Goal: Find specific page/section: Find specific page/section

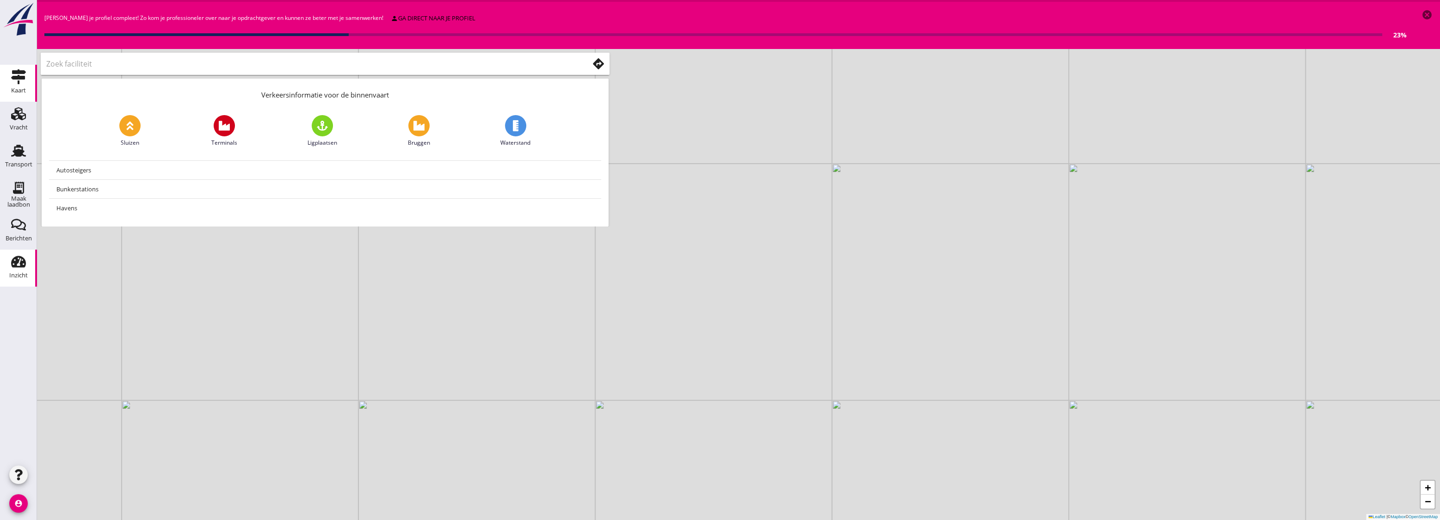
click at [12, 275] on div "Inzicht" at bounding box center [18, 275] width 19 height 6
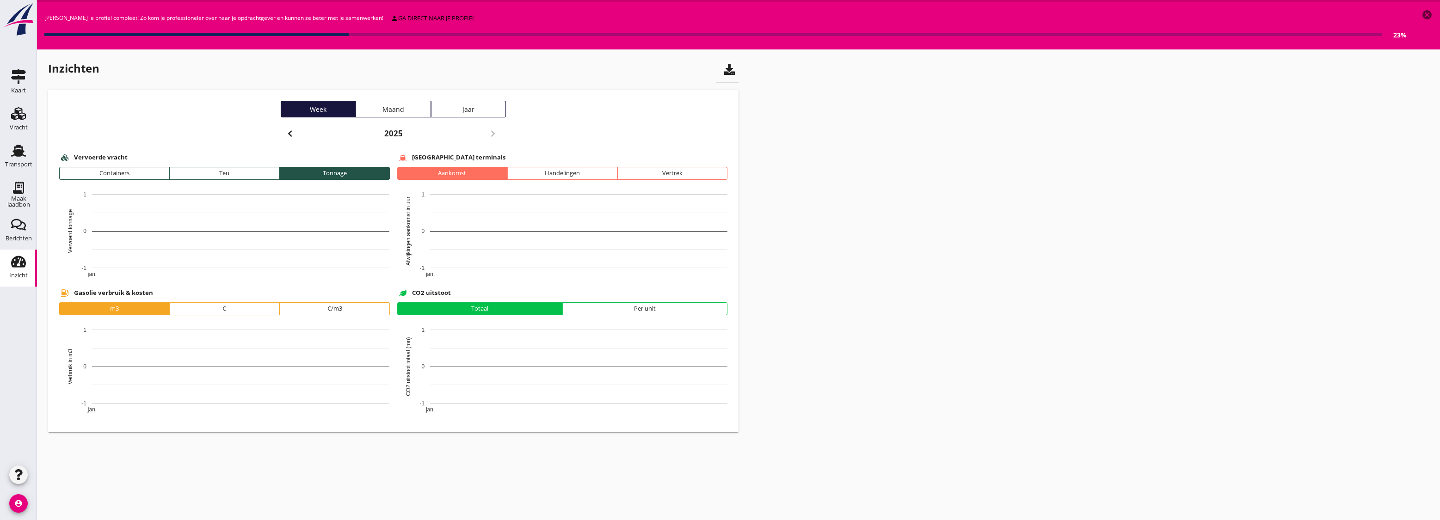
click at [461, 110] on div "Jaar" at bounding box center [468, 110] width 67 height 10
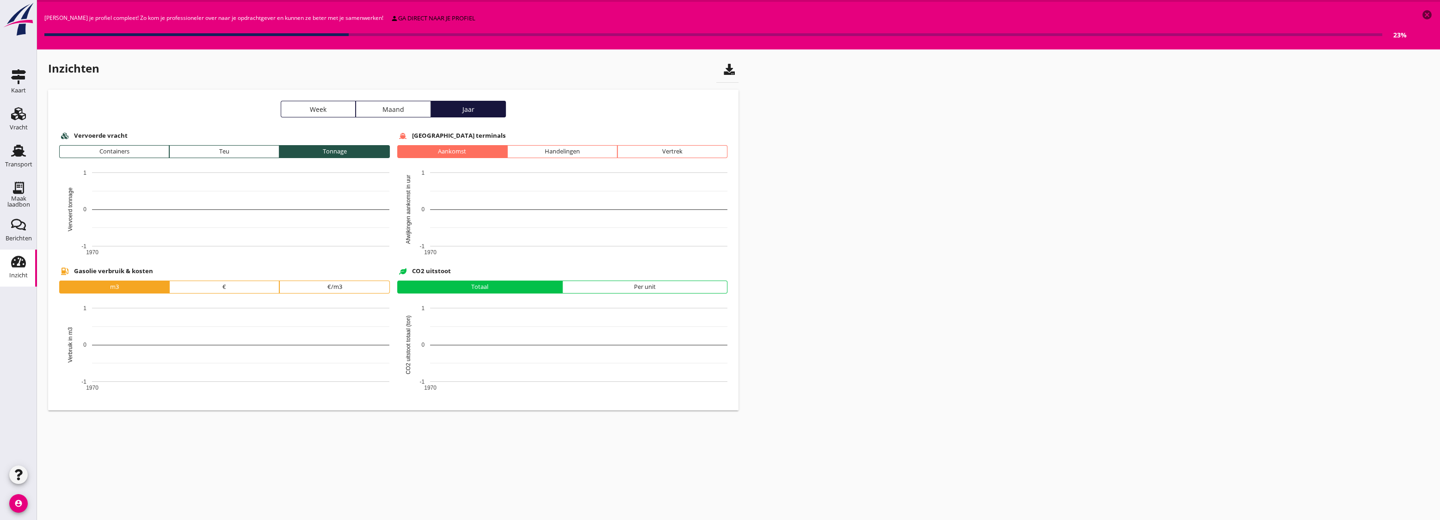
click at [1427, 18] on icon "cancel" at bounding box center [1427, 14] width 11 height 11
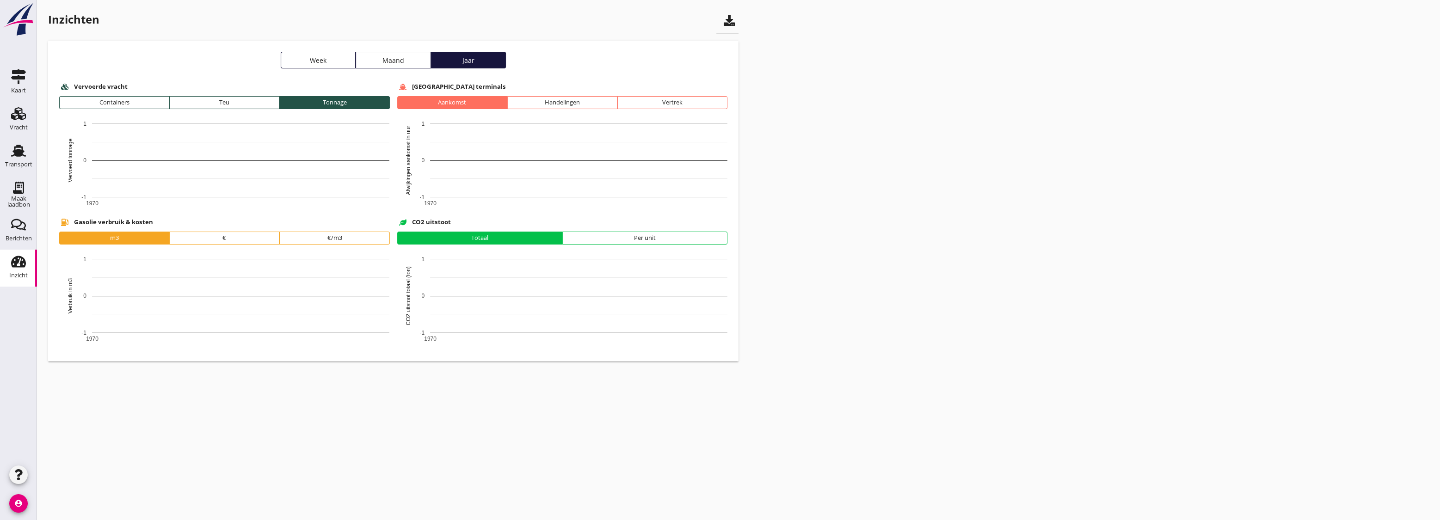
click at [1235, 140] on div "Inzichten Week Maand Jaar Vervoerde vracht Containers Teu Tonnage 1970 -1 0 1 V…" at bounding box center [738, 181] width 1403 height 362
click at [842, 173] on div "Inzichten Week Maand Jaar Vervoerde vracht Containers Teu Tonnage 1970 -1 0 1 V…" at bounding box center [738, 181] width 1403 height 362
